Goal: Complete application form

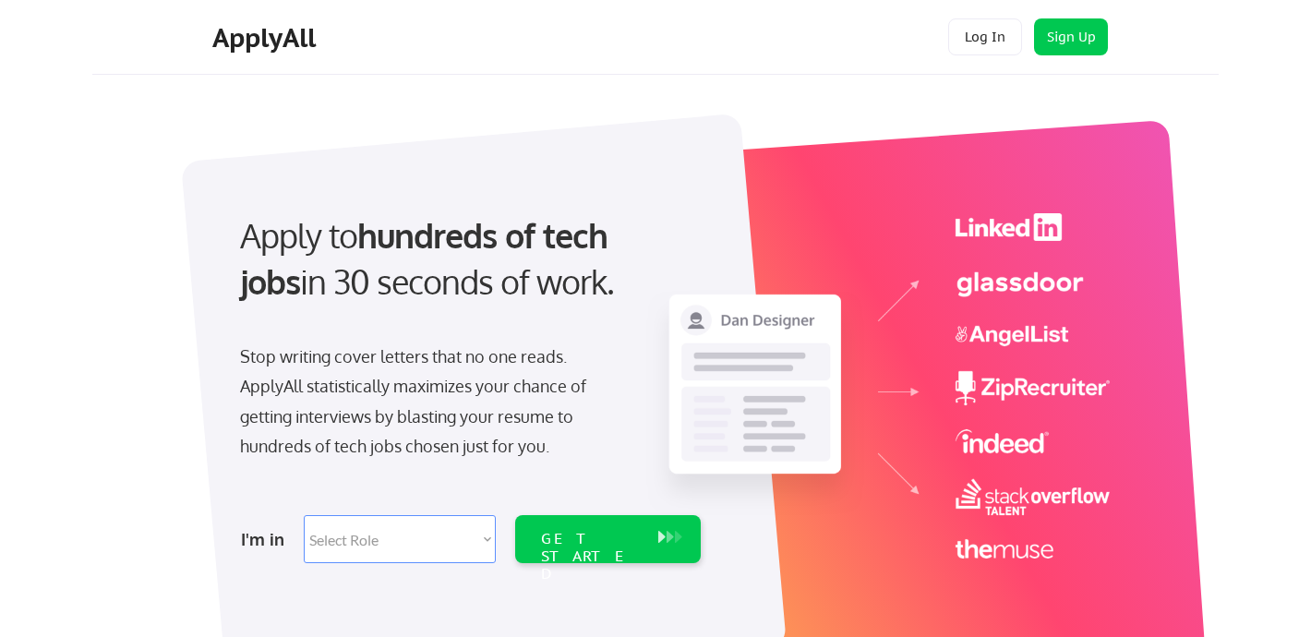
click at [698, 66] on div "ApplyAll Log In Sign Up Log Out" at bounding box center [655, 37] width 1127 height 75
click at [398, 524] on select "Select Role Software Engineering Product Management Customer Success Sales UI/U…" at bounding box center [400, 539] width 192 height 48
select select ""engineering""
click at [304, 515] on select "Select Role Software Engineering Product Management Customer Success Sales UI/U…" at bounding box center [400, 539] width 192 height 48
select select ""engineering""
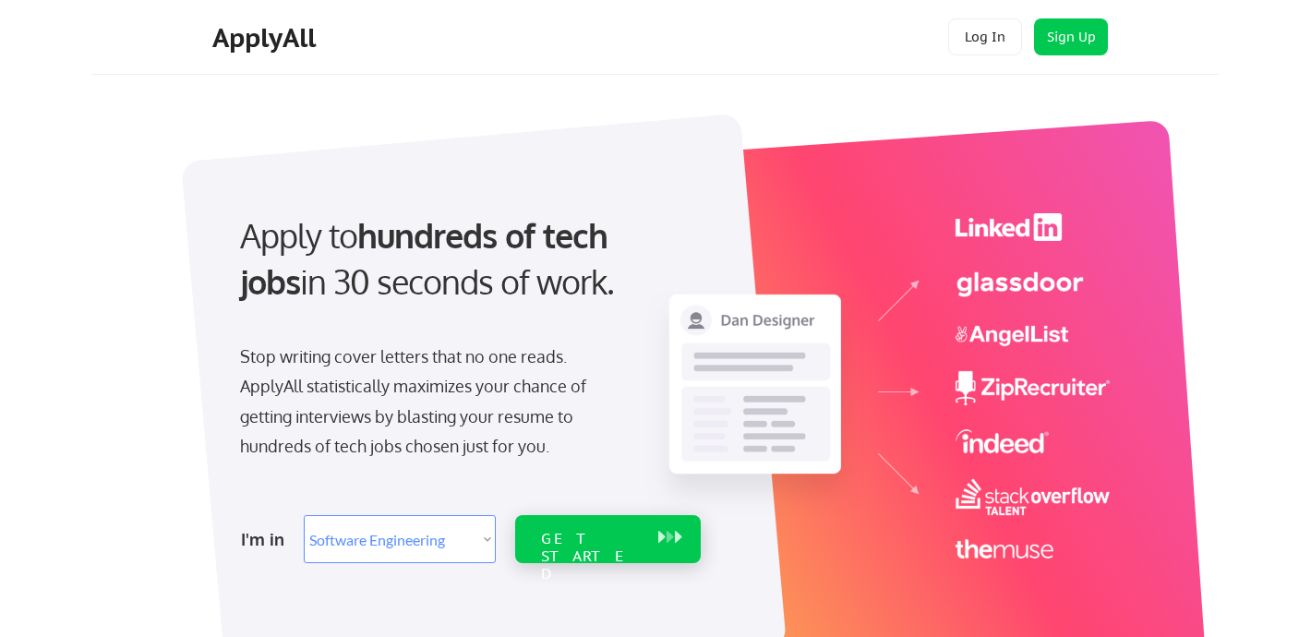
click at [680, 527] on button at bounding box center [678, 537] width 18 height 20
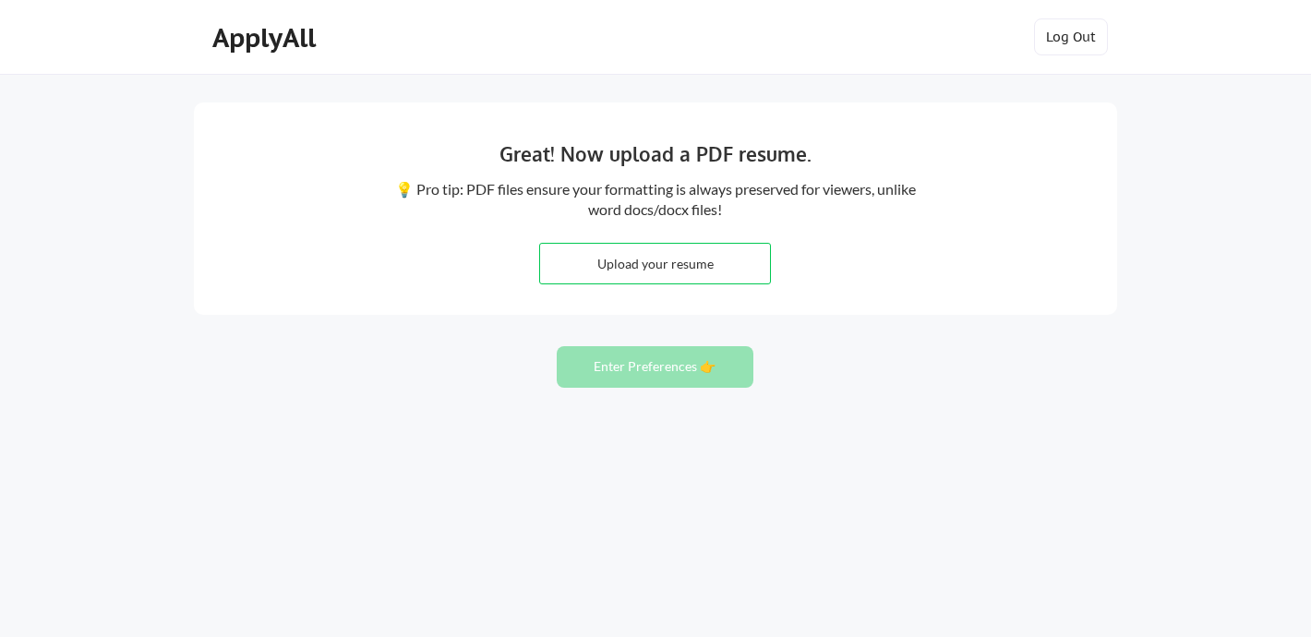
click at [585, 271] on input "file" at bounding box center [655, 264] width 230 height 40
type input "C:\fakepath\Shubham_Python_AI_MLSystems_6YOE.pdf"
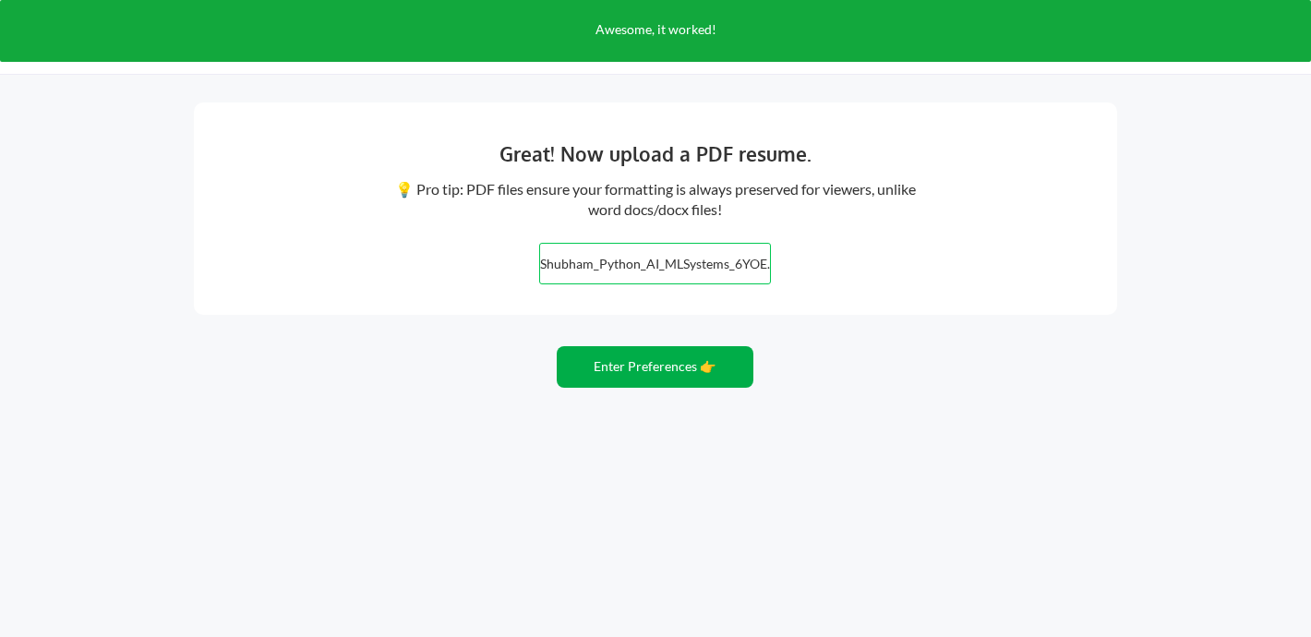
click at [677, 367] on button "Enter Preferences 👉" at bounding box center [655, 367] width 197 height 42
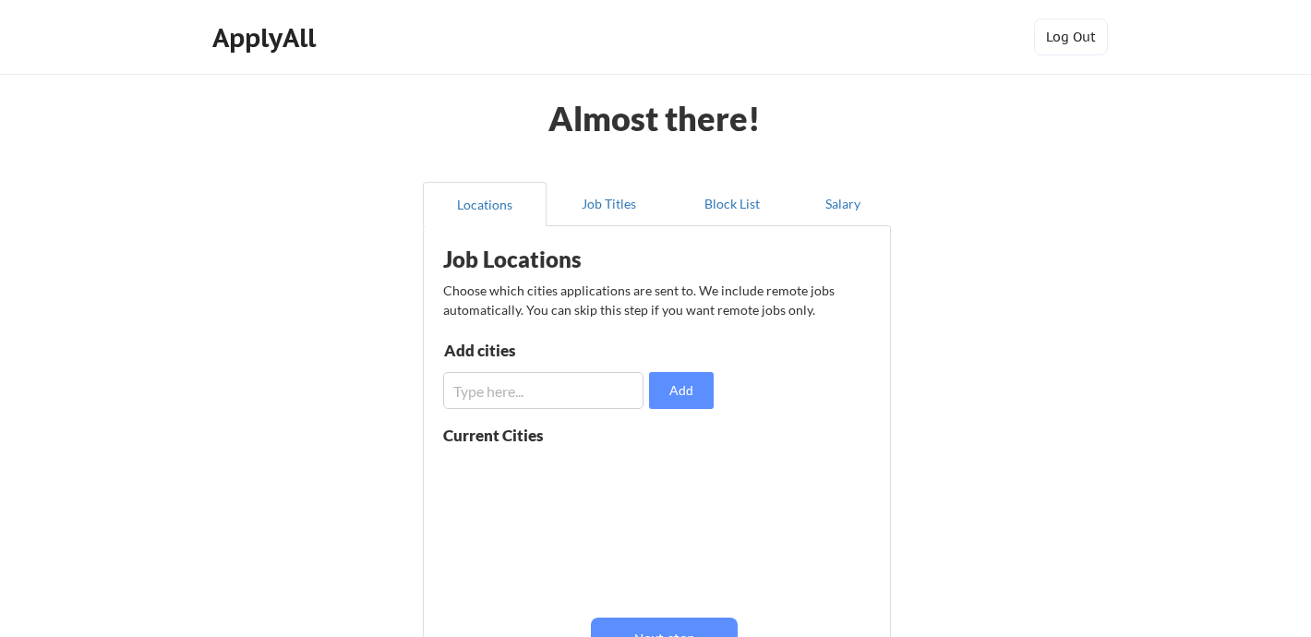
click at [580, 393] on input "input" at bounding box center [543, 390] width 200 height 37
type input "Pune"
click at [680, 392] on button "Add" at bounding box center [681, 390] width 65 height 37
click at [546, 381] on input "input" at bounding box center [543, 390] width 200 height 37
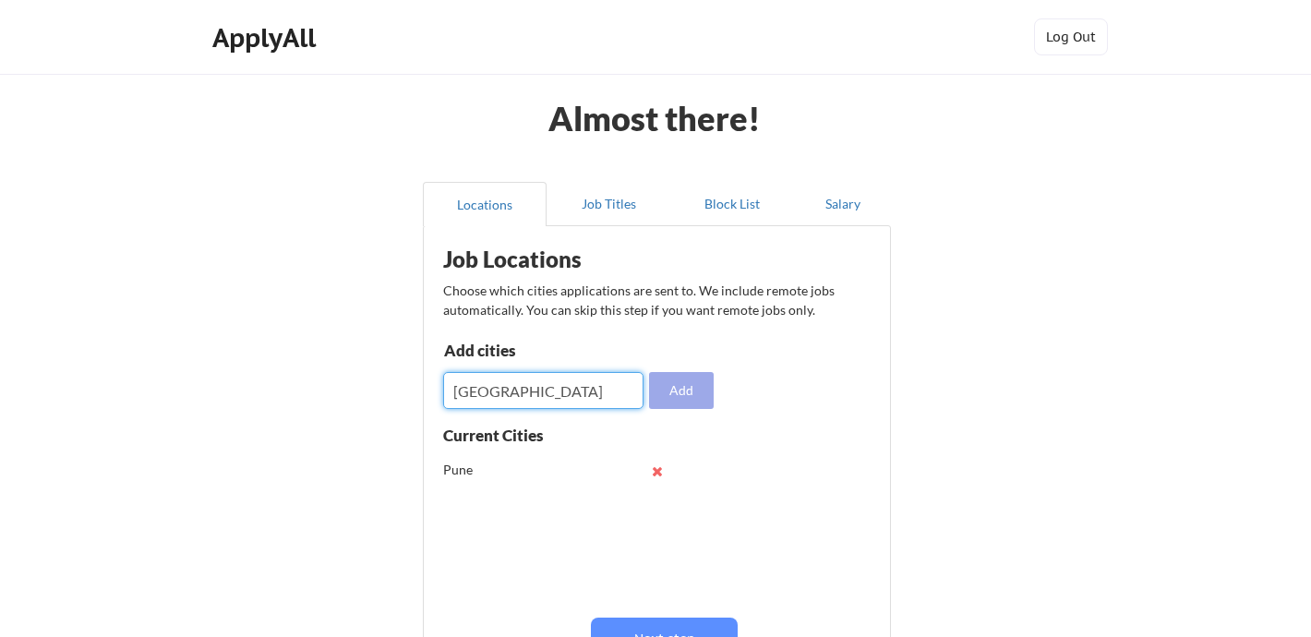
type input "Delhi"
click at [674, 389] on button "Add" at bounding box center [681, 390] width 65 height 37
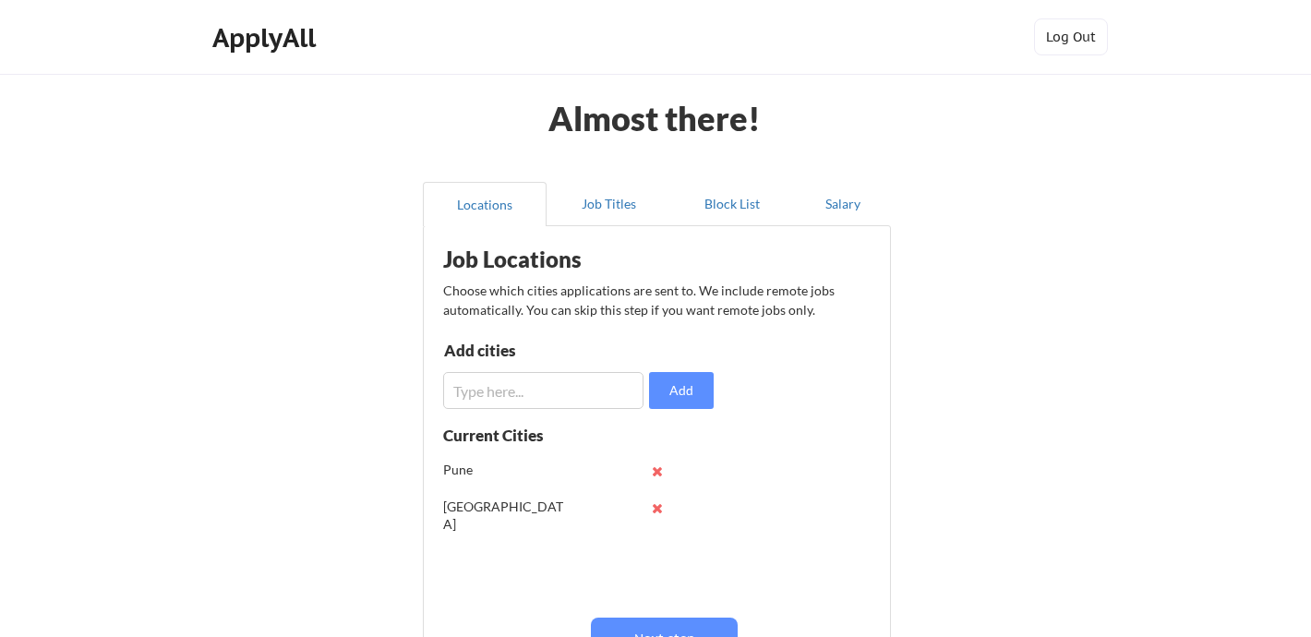
click at [506, 386] on input "input" at bounding box center [543, 390] width 200 height 37
type input "D"
type input "Germany"
click at [696, 416] on div "Job Locations Choose which cities applications are sent to. We include remote j…" at bounding box center [660, 473] width 455 height 477
click at [691, 394] on button "Add" at bounding box center [681, 390] width 65 height 37
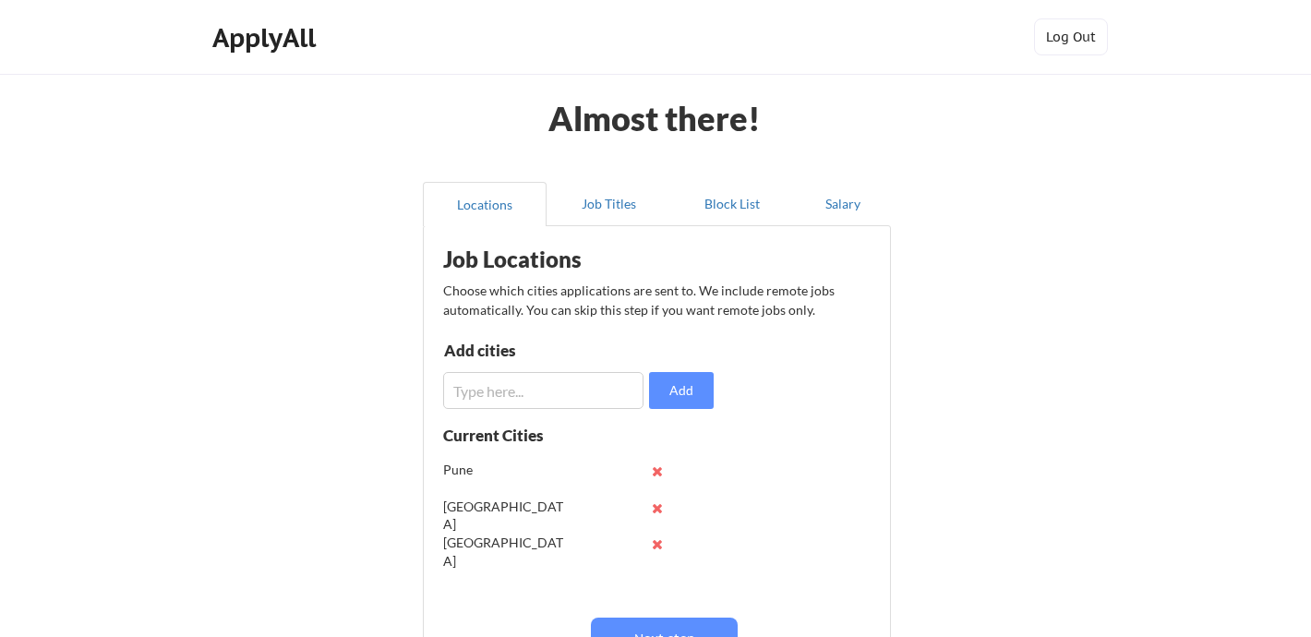
click at [536, 395] on input "input" at bounding box center [543, 390] width 200 height 37
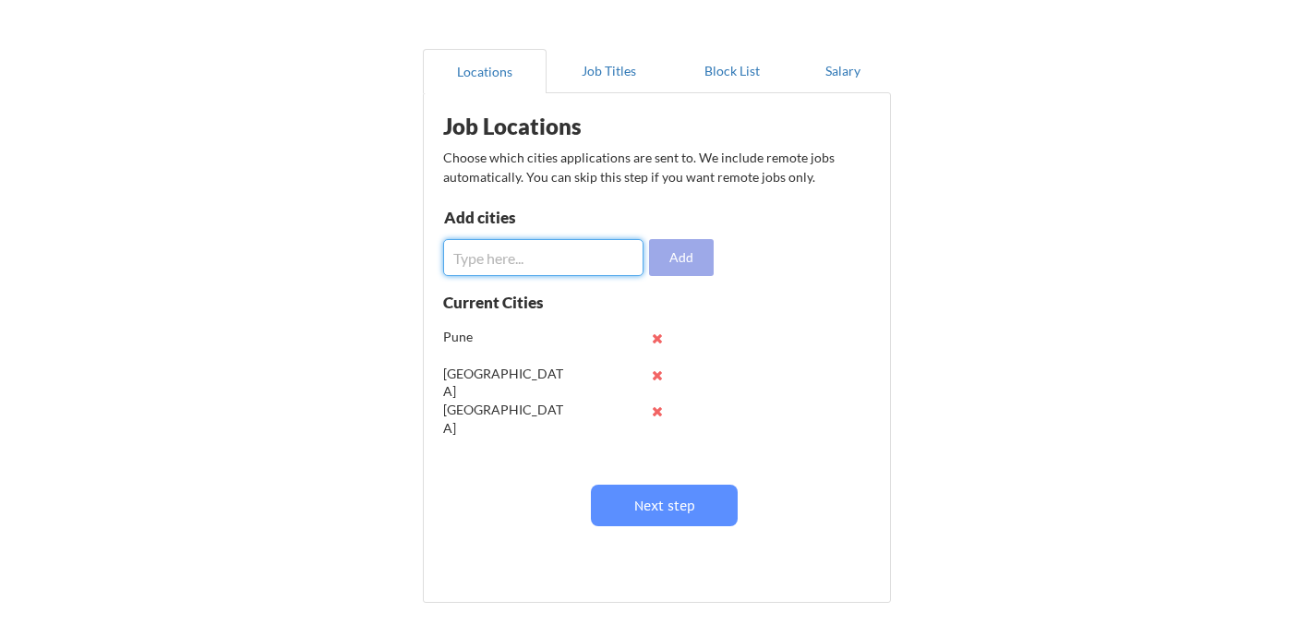
scroll to position [139, 0]
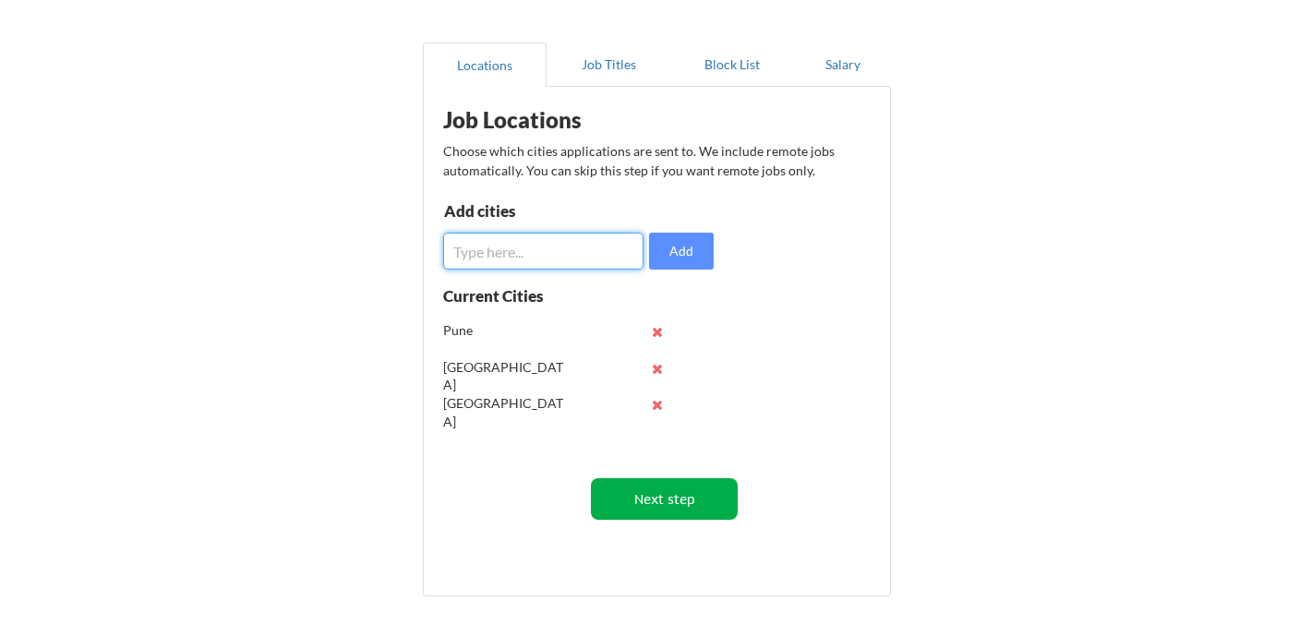
click at [690, 500] on button "Next step" at bounding box center [664, 499] width 147 height 42
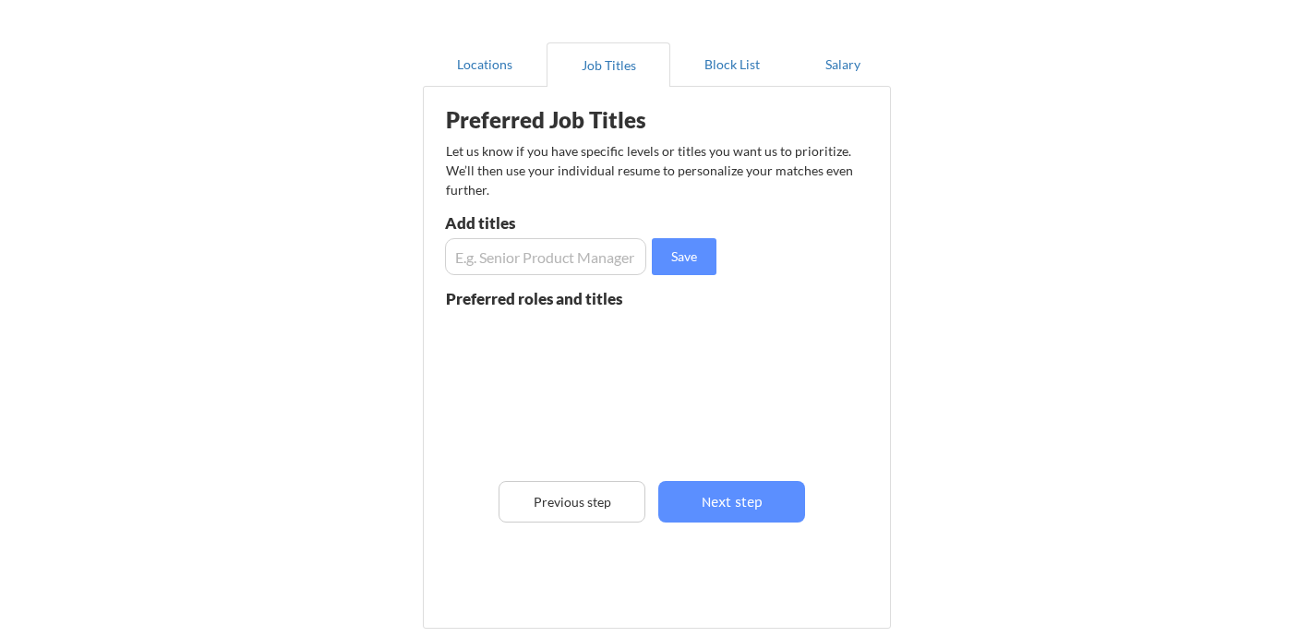
click at [545, 265] on input "input" at bounding box center [545, 256] width 201 height 37
type input "software engineer"
click at [672, 262] on button "Save" at bounding box center [684, 256] width 65 height 37
click at [728, 492] on button "Next step" at bounding box center [731, 502] width 147 height 42
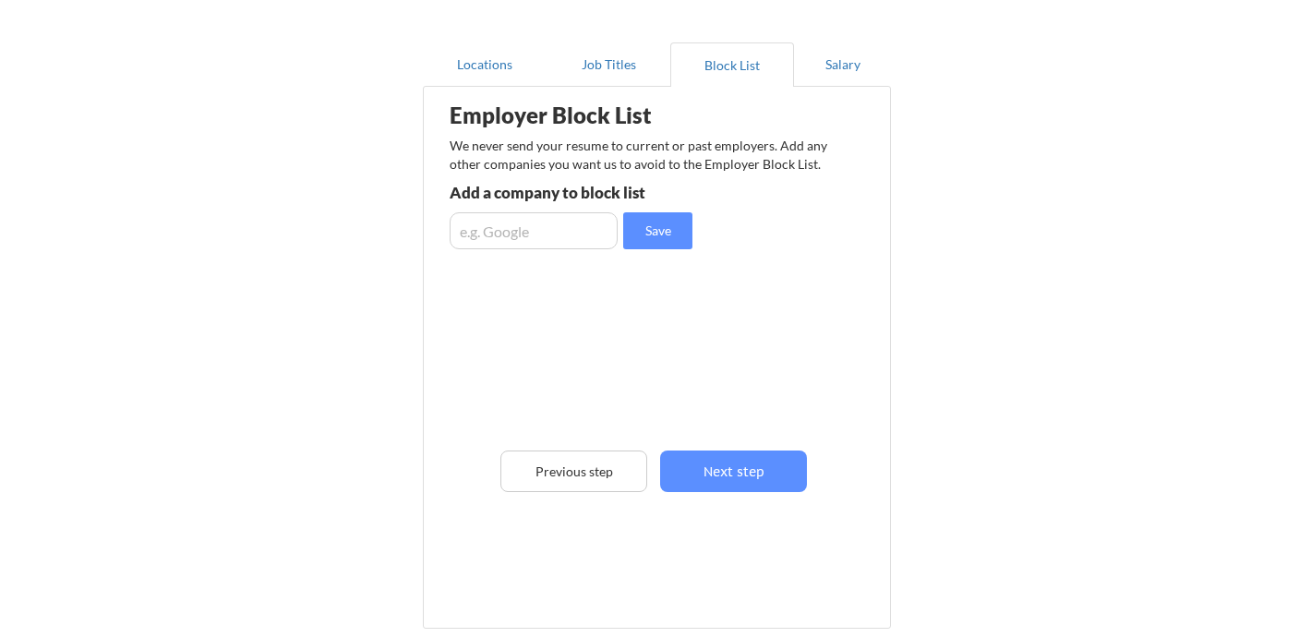
click at [540, 230] on input "input" at bounding box center [534, 230] width 168 height 37
type input "astra In"
type input "Act21 softwares pvt ltd"
click at [669, 231] on button "Save" at bounding box center [657, 230] width 69 height 37
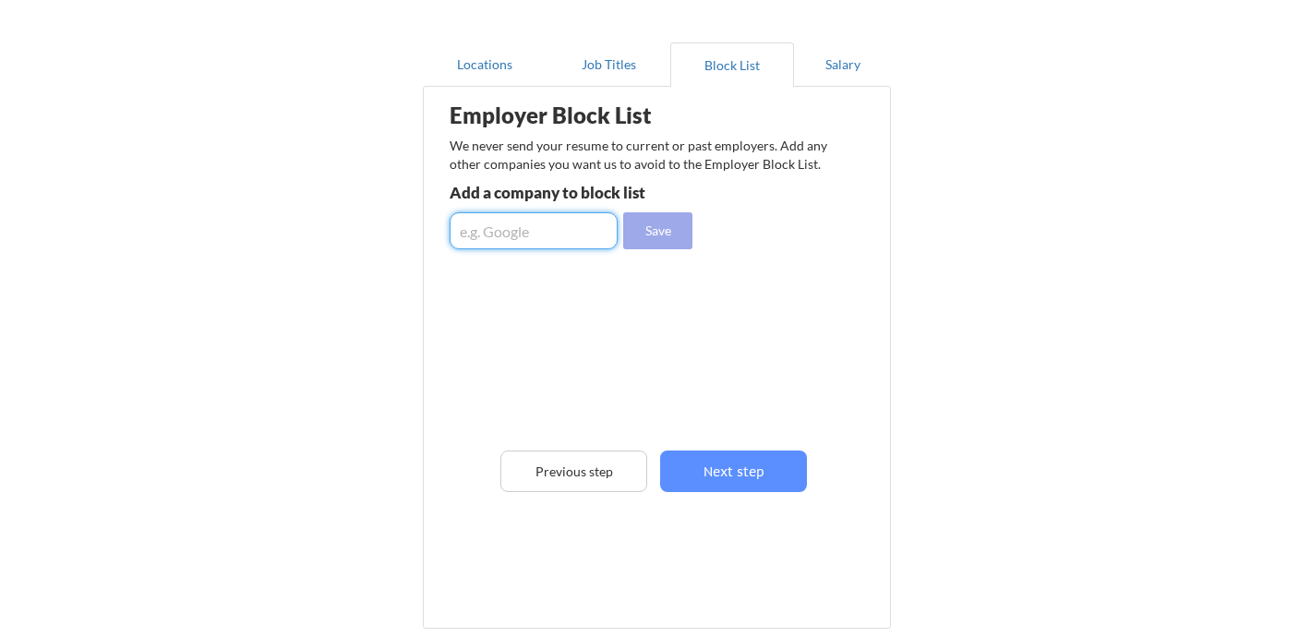
scroll to position [0, 0]
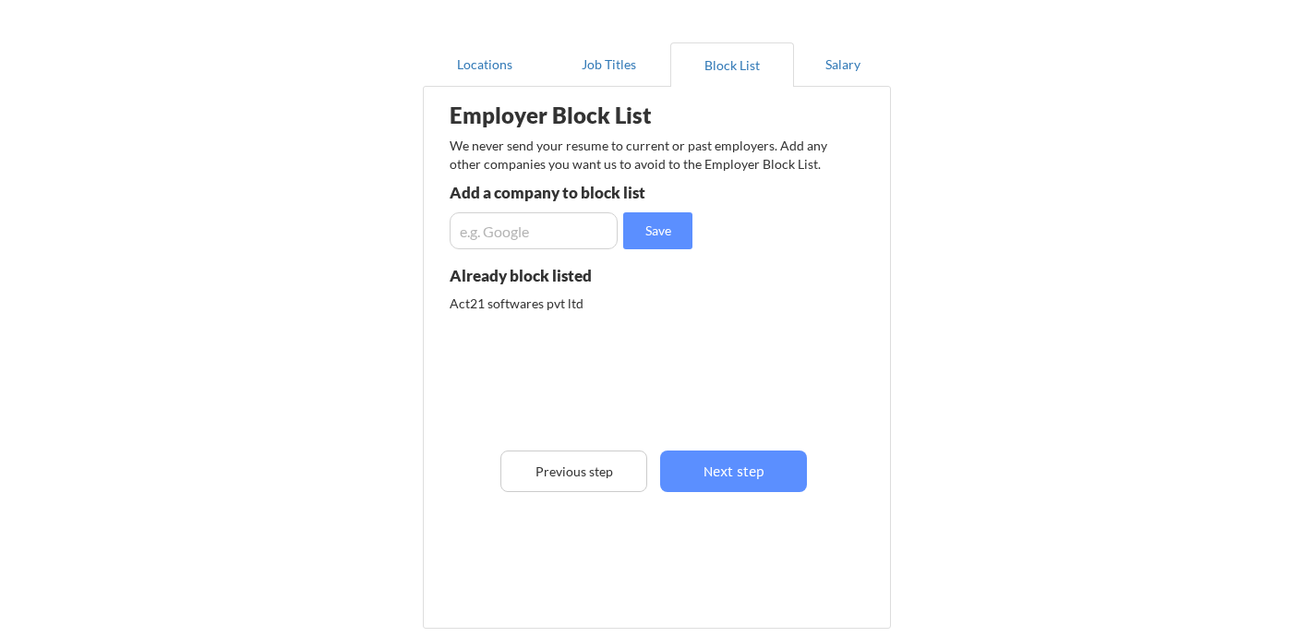
click at [515, 237] on input "input" at bounding box center [534, 230] width 168 height 37
type input "team lease"
click at [659, 241] on button "Save" at bounding box center [657, 230] width 69 height 37
click at [518, 227] on input "input" at bounding box center [534, 230] width 168 height 37
type input "bajaj finserv"
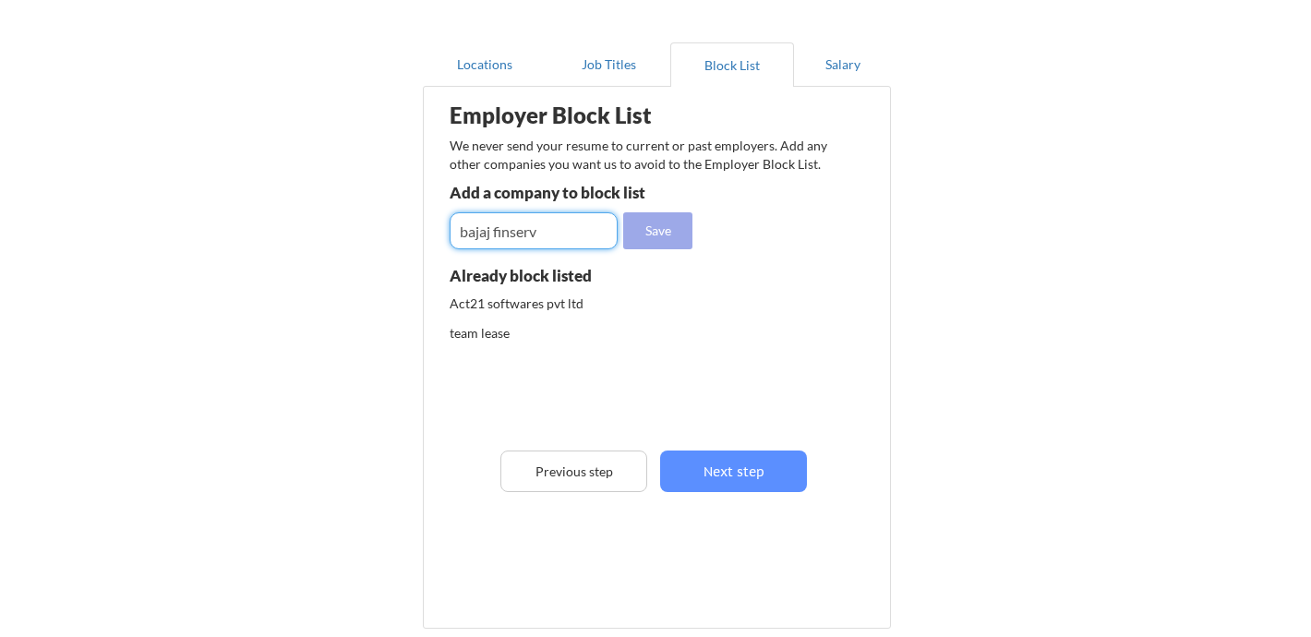
click at [624, 243] on button "Save" at bounding box center [657, 230] width 69 height 37
click at [540, 223] on input "input" at bounding box center [534, 230] width 168 height 37
type input "astra innovations"
click at [667, 230] on button "Save" at bounding box center [657, 230] width 69 height 37
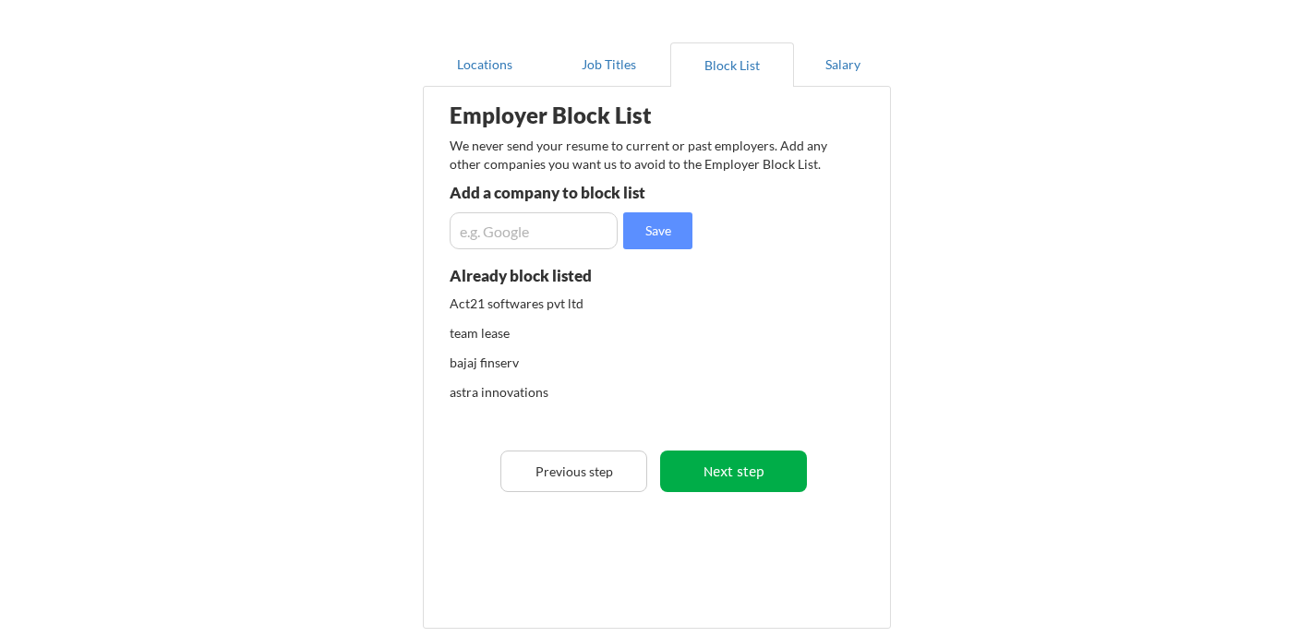
click at [723, 482] on button "Next step" at bounding box center [733, 472] width 147 height 42
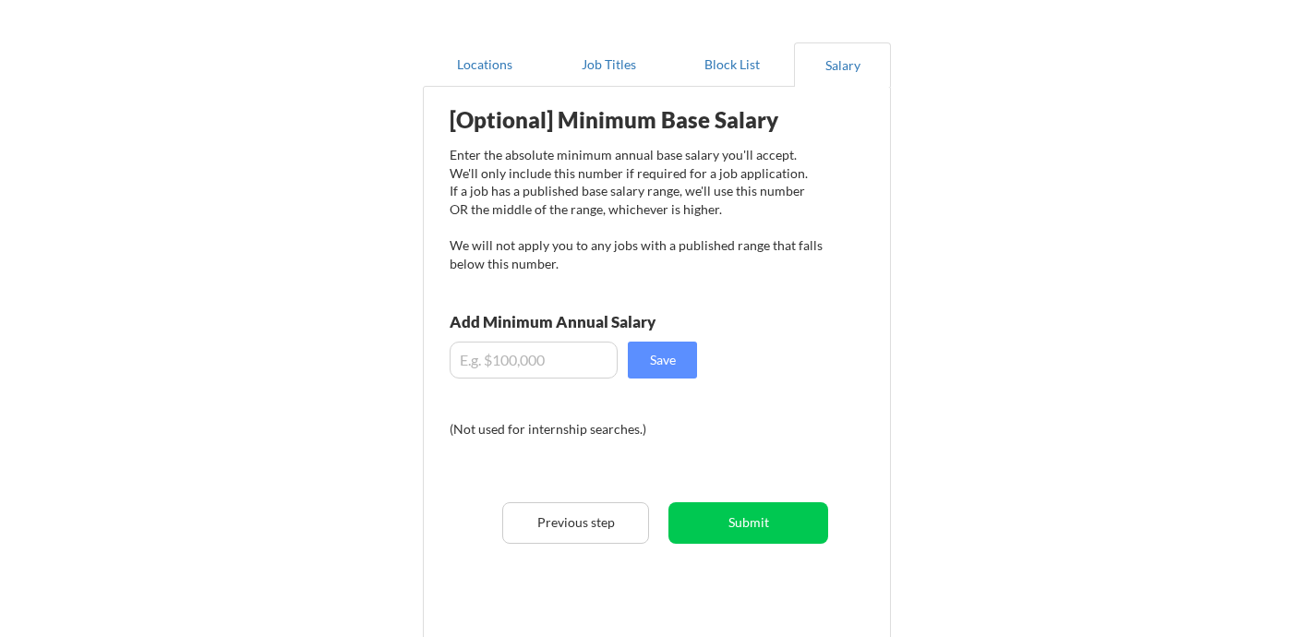
click at [562, 369] on input "input" at bounding box center [534, 360] width 168 height 37
click at [504, 365] on input "input" at bounding box center [534, 360] width 168 height 37
type input "$70,000"
click at [622, 345] on div "Save" at bounding box center [573, 360] width 247 height 37
click at [645, 350] on button "Save" at bounding box center [662, 360] width 69 height 37
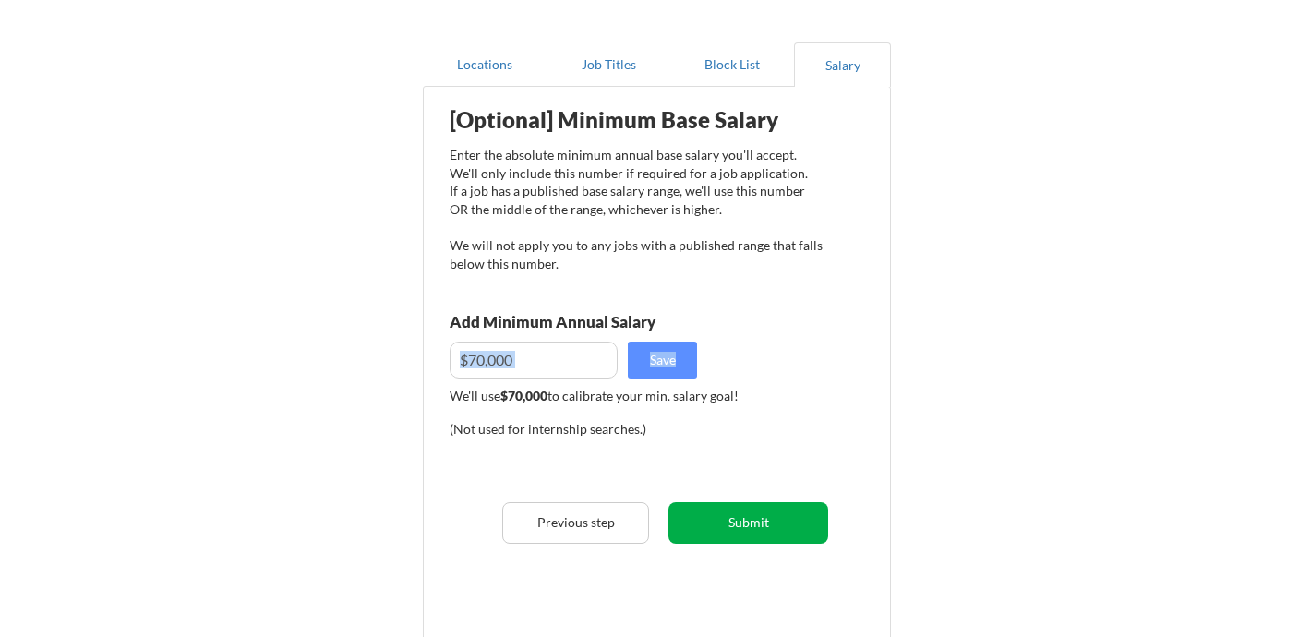
click at [756, 534] on button "Submit" at bounding box center [749, 523] width 160 height 42
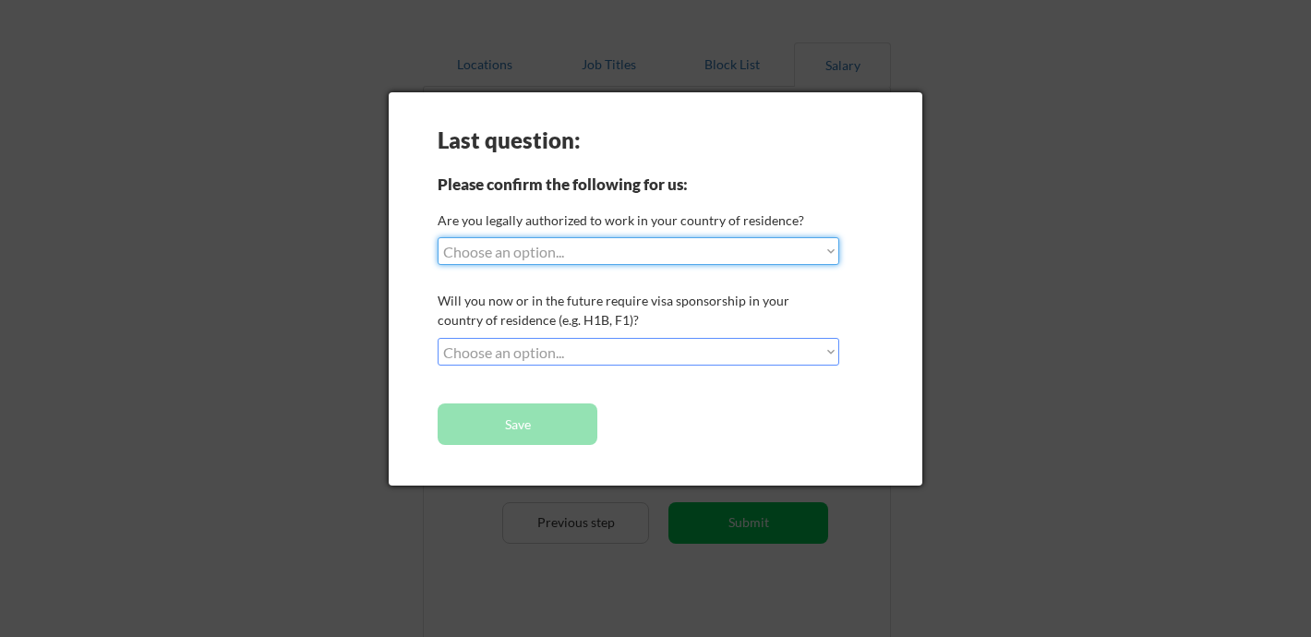
click at [499, 256] on select "Choose an option... Yes, I am a US Citizen Yes, I am a Canadian Citizen Yes, I …" at bounding box center [639, 251] width 402 height 28
select select ""no__i_am_not__yet__authorized""
click at [438, 237] on select "Choose an option... Yes, I am a US Citizen Yes, I am a Canadian Citizen Yes, I …" at bounding box center [639, 251] width 402 height 28
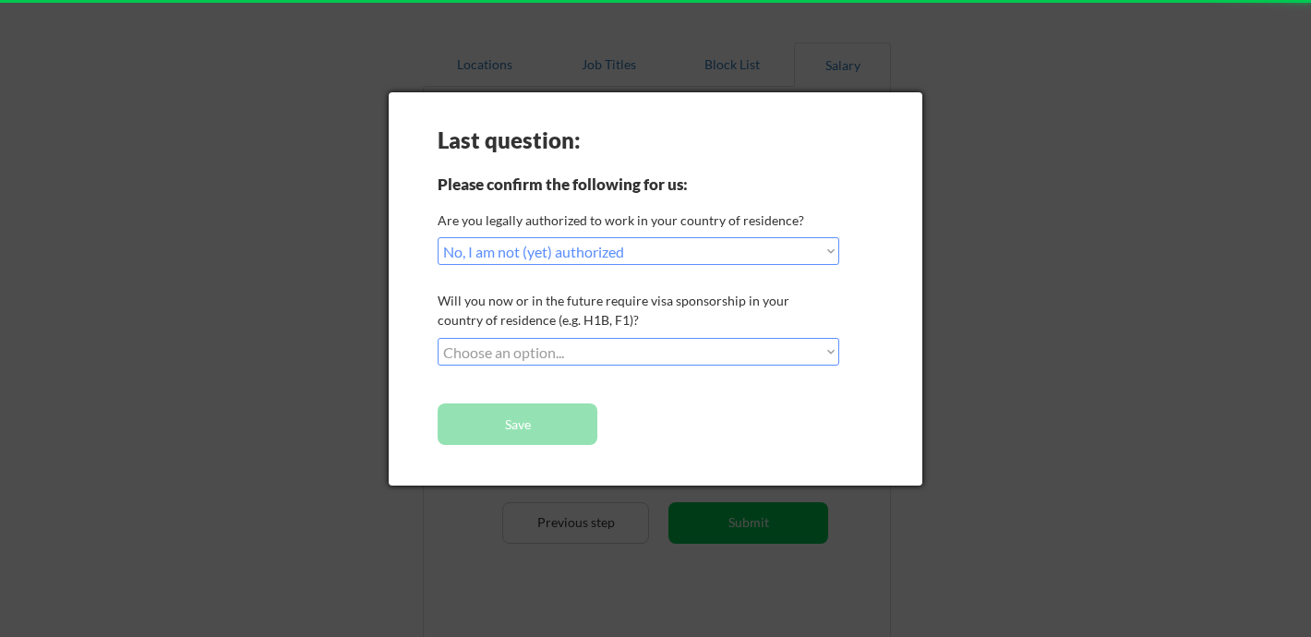
click at [533, 354] on select "Choose an option... No, I will not need sponsorship Yes, I will need sponsorship" at bounding box center [639, 352] width 402 height 28
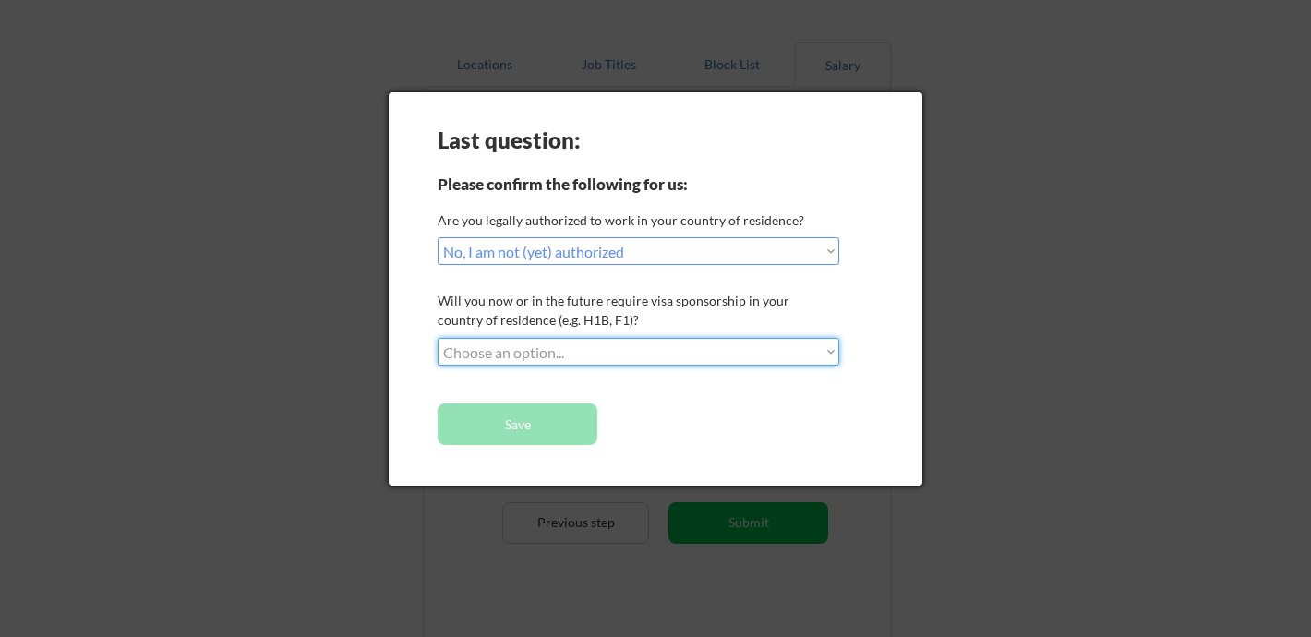
select select ""yes__i_will_need_sponsorship""
click at [438, 338] on select "Choose an option... No, I will not need sponsorship Yes, I will need sponsorship" at bounding box center [639, 352] width 402 height 28
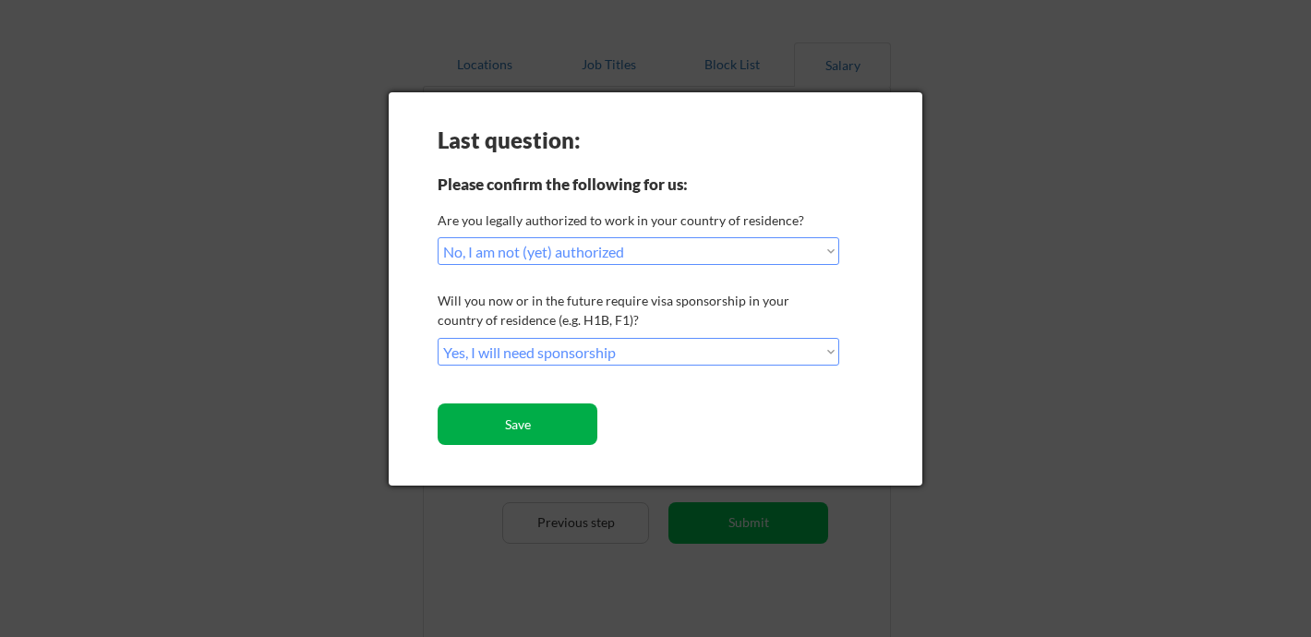
click at [526, 438] on button "Save" at bounding box center [518, 425] width 160 height 42
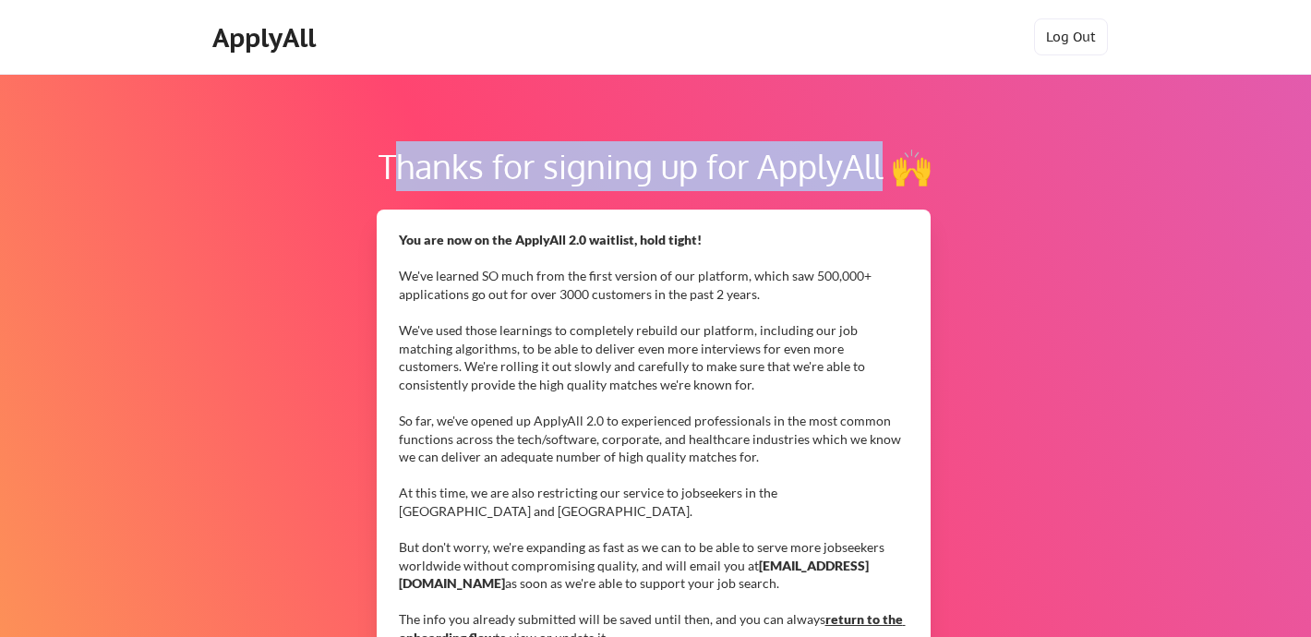
drag, startPoint x: 394, startPoint y: 182, endPoint x: 879, endPoint y: 171, distance: 484.9
click at [883, 173] on div "Thanks for signing up for ApplyAll 🙌" at bounding box center [655, 166] width 1075 height 50
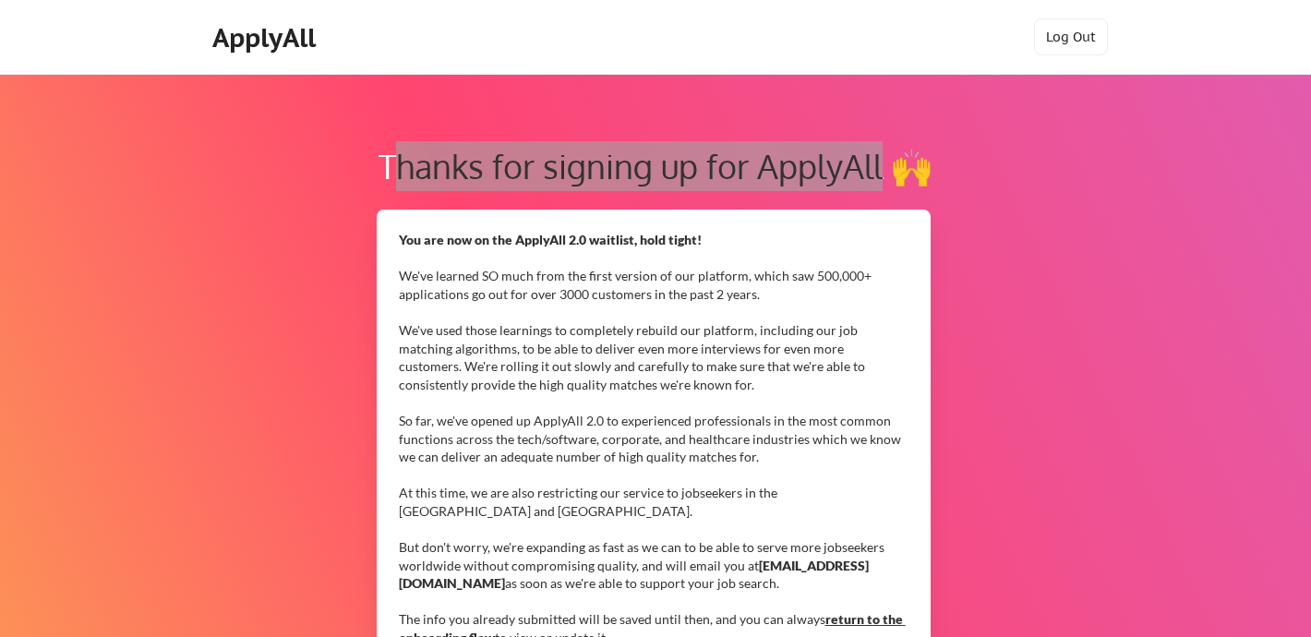
scroll to position [562, 0]
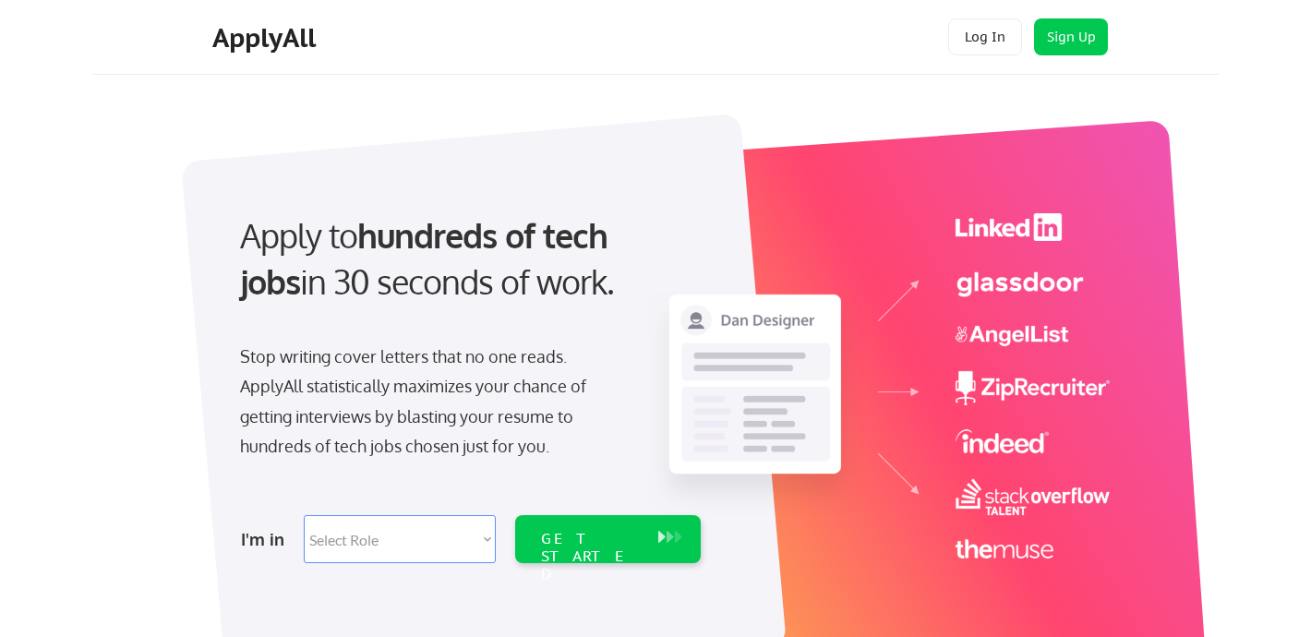
select select ""engineering""
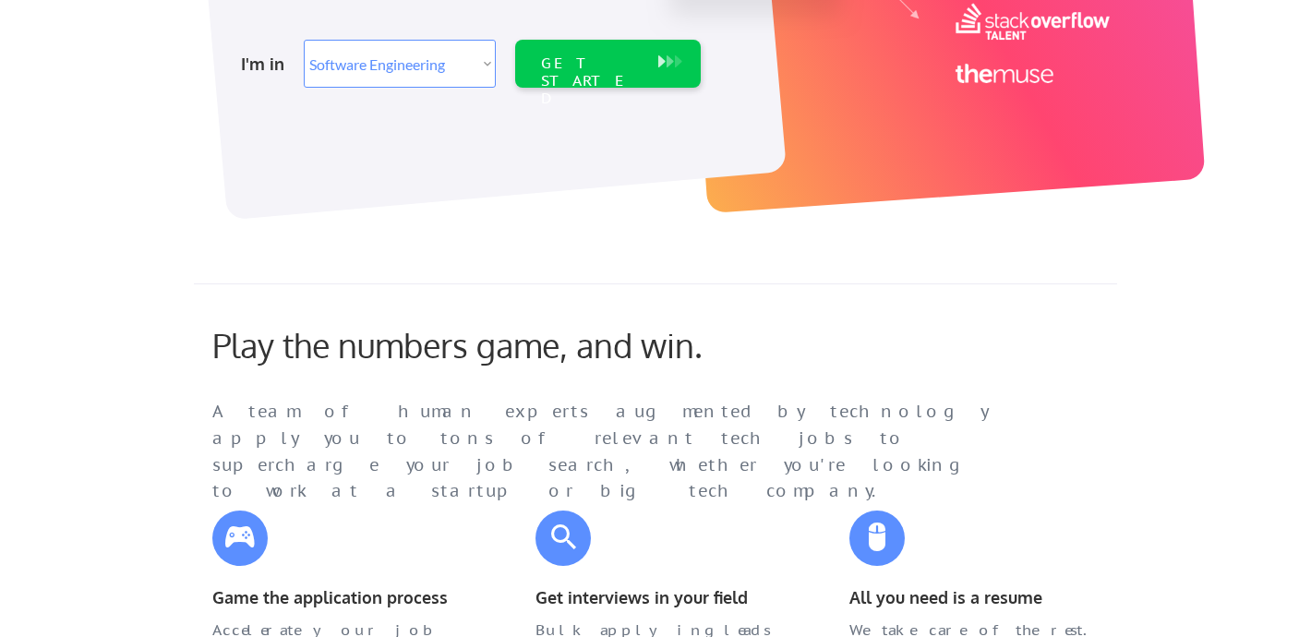
scroll to position [1018, 0]
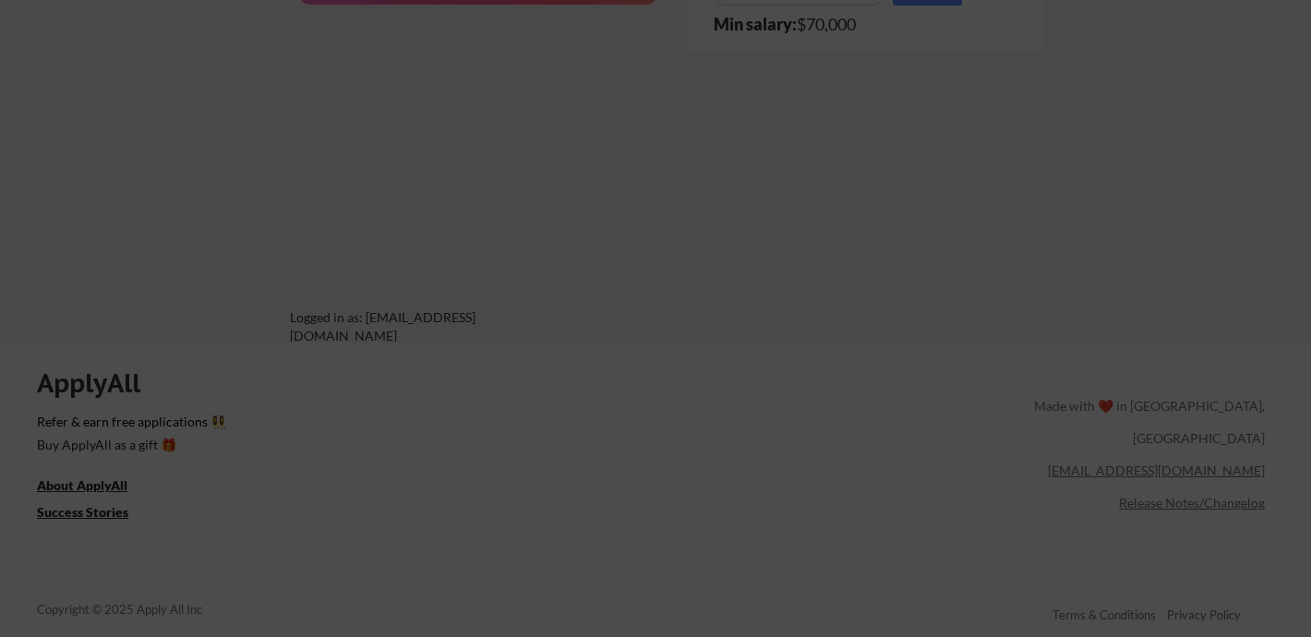
scroll to position [1414, 0]
click at [463, 358] on div at bounding box center [655, 318] width 1311 height 637
click at [510, 475] on div at bounding box center [655, 318] width 1311 height 637
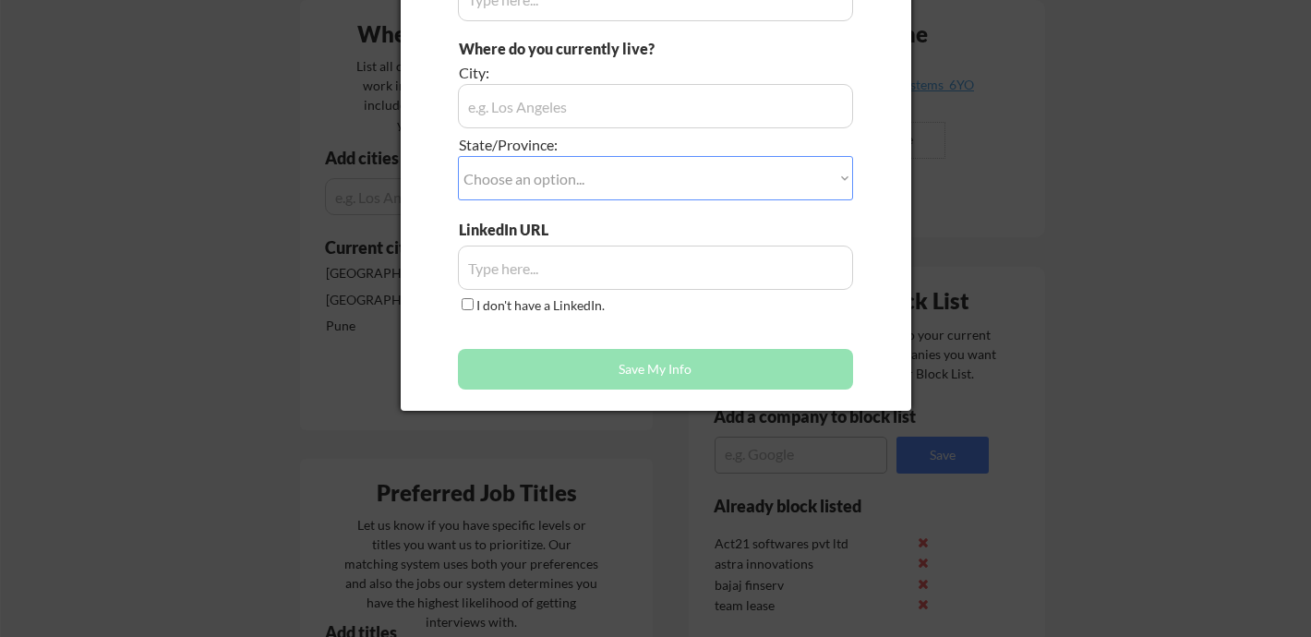
scroll to position [249, 0]
